Goal: Obtain resource: Download file/media

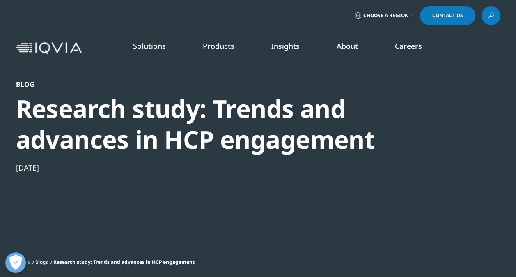
click at [60, 46] on img at bounding box center [49, 48] width 66 height 12
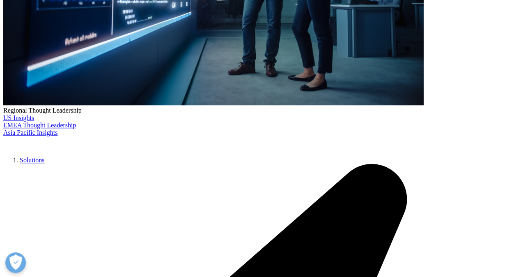
scroll to position [123, 0]
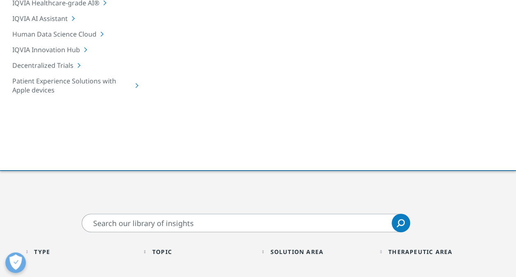
click at [177, 224] on input "Search" at bounding box center [246, 223] width 329 height 18
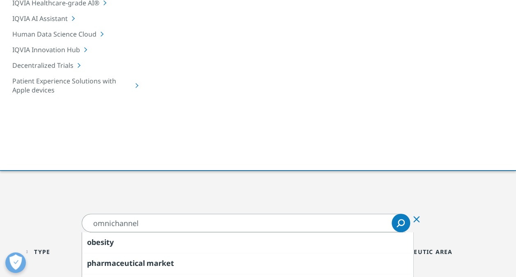
type input "omnichannel"
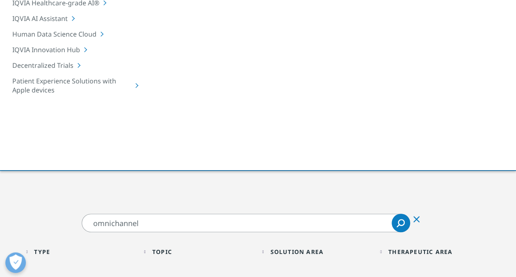
click at [401, 223] on icon "Search" at bounding box center [401, 223] width 8 height 8
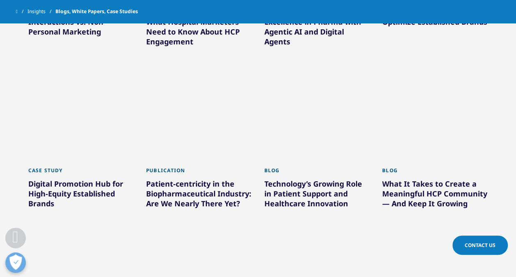
scroll to position [411, 0]
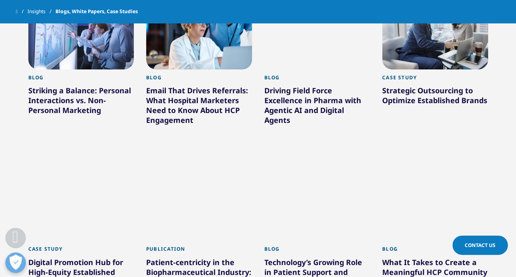
click at [77, 101] on div "Striking a Balance: Personal Interactions vs. Non-Personal Marketing" at bounding box center [81, 101] width 106 height 33
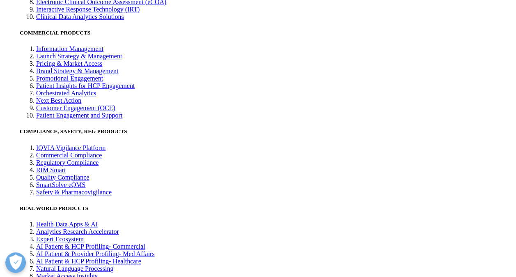
scroll to position [1807, 0]
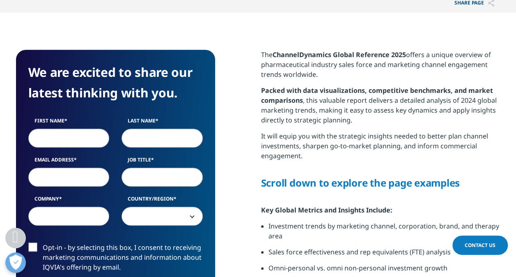
scroll to position [370, 0]
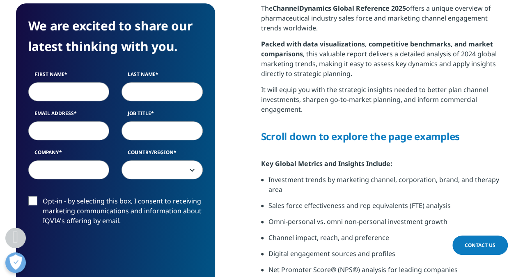
click at [79, 87] on input "First Name" at bounding box center [68, 91] width 81 height 19
type input "[PERSON_NAME]"
type input "Swinhoe"
type input "[EMAIL_ADDRESS][DOMAIN_NAME]"
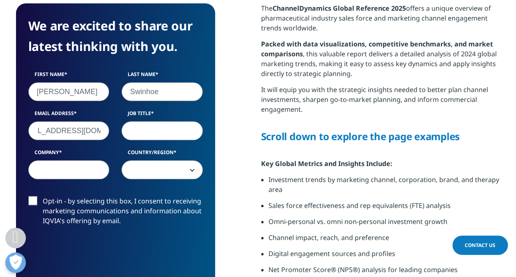
scroll to position [0, 0]
type input "MARKETING"
click at [70, 168] on input "Company" at bounding box center [68, 169] width 81 height 19
type input "j&j"
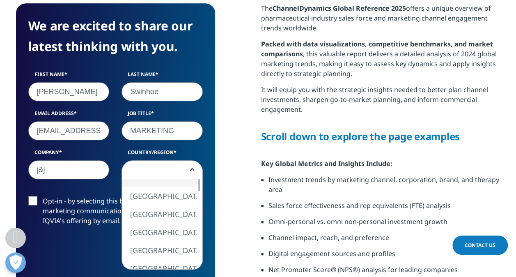
click at [159, 169] on span at bounding box center [162, 170] width 81 height 19
select select "[GEOGRAPHIC_DATA]"
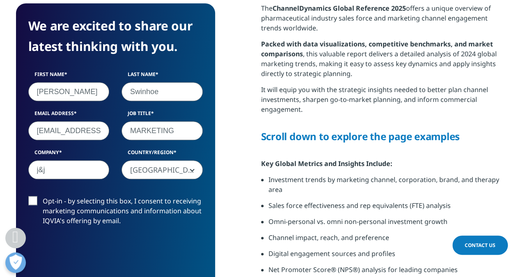
click at [32, 199] on label "Opt-in - by selecting this box, I consent to receiving marketing communications…" at bounding box center [115, 213] width 175 height 34
click at [43, 196] on input "Opt-in - by selecting this box, I consent to receiving marketing communications…" at bounding box center [43, 196] width 0 height 0
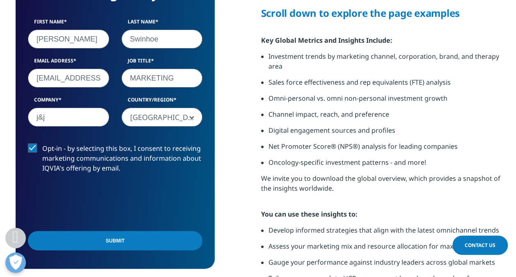
click at [120, 242] on input "Submit" at bounding box center [115, 240] width 175 height 19
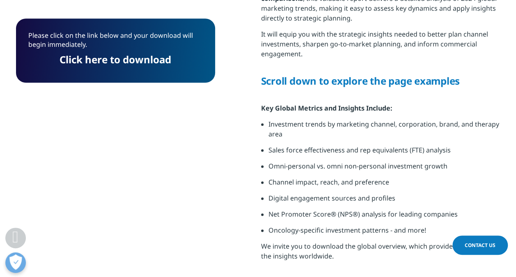
scroll to position [374, 0]
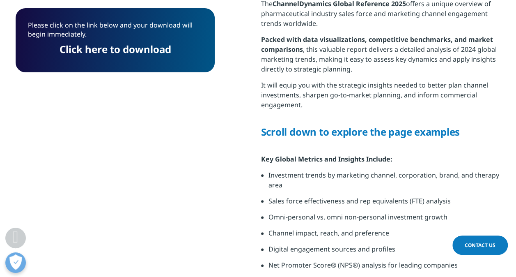
click at [111, 51] on link "Click here to download" at bounding box center [116, 49] width 112 height 14
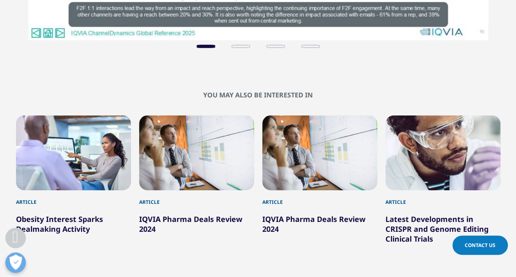
scroll to position [1237, 0]
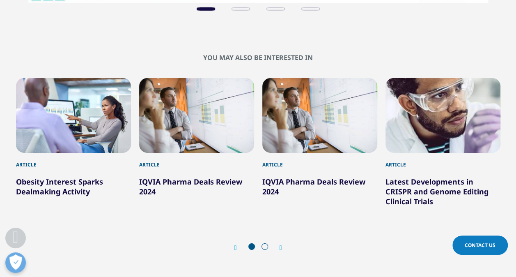
click at [281, 247] on icon "Next slide" at bounding box center [281, 247] width 2 height 7
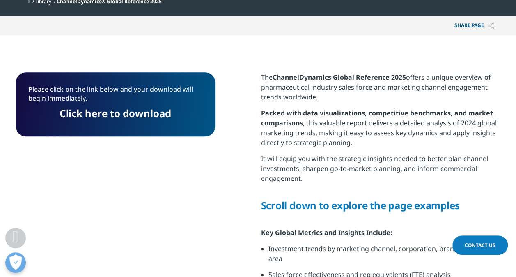
scroll to position [0, 0]
